Goal: Check status: Check status

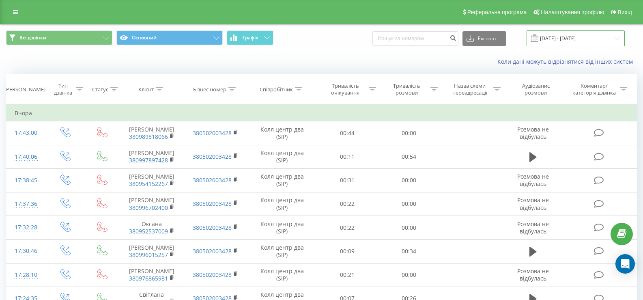
click at [599, 38] on input "[DATE] - [DATE]" at bounding box center [576, 38] width 98 height 16
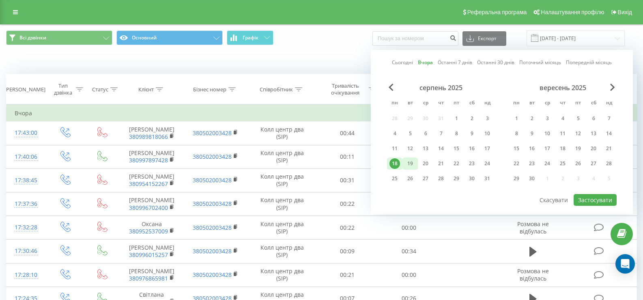
click at [410, 166] on div "19" at bounding box center [410, 163] width 11 height 11
click at [595, 198] on button "Застосувати" at bounding box center [595, 200] width 43 height 12
type input "[DATE] - [DATE]"
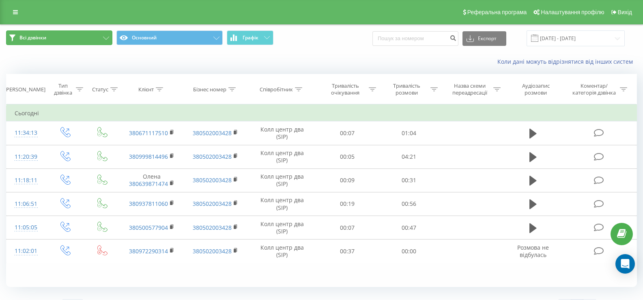
click at [106, 37] on icon at bounding box center [106, 38] width 6 height 3
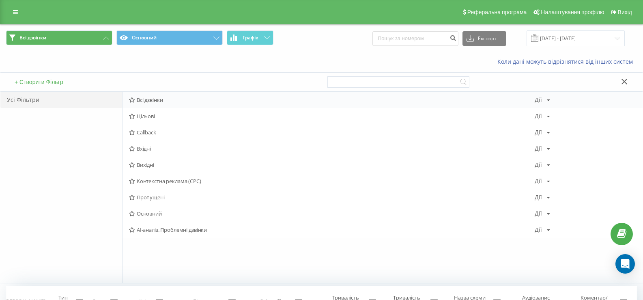
click at [153, 99] on span "Всі дзвінки" at bounding box center [332, 100] width 406 height 6
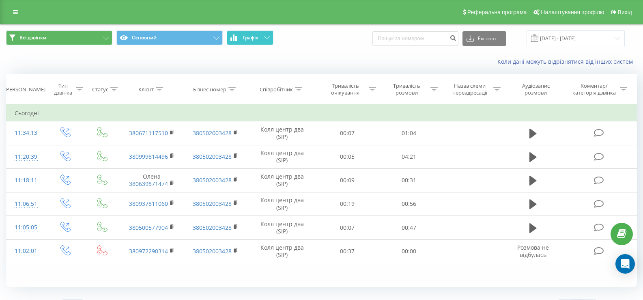
click at [266, 37] on icon at bounding box center [267, 37] width 6 height 3
